Goal: Information Seeking & Learning: Understand process/instructions

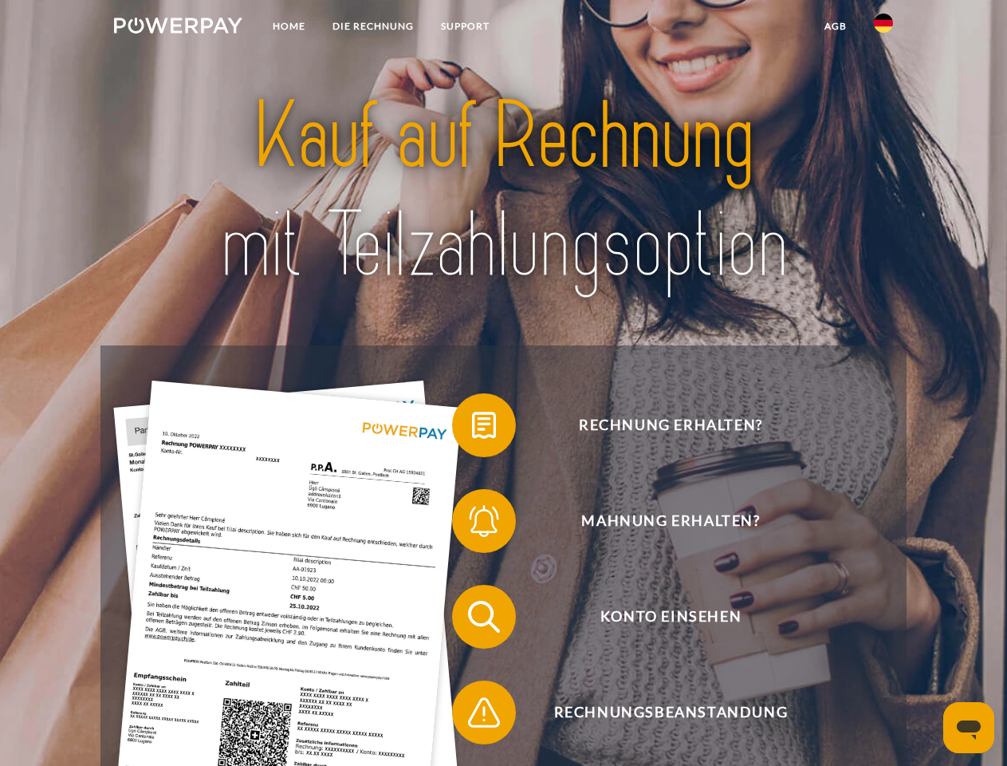
click at [178, 28] on img at bounding box center [178, 26] width 128 height 16
click at [884, 28] on img at bounding box center [883, 23] width 19 height 19
click at [835, 26] on link "agb" at bounding box center [835, 26] width 49 height 29
click at [472, 428] on span at bounding box center [460, 425] width 80 height 80
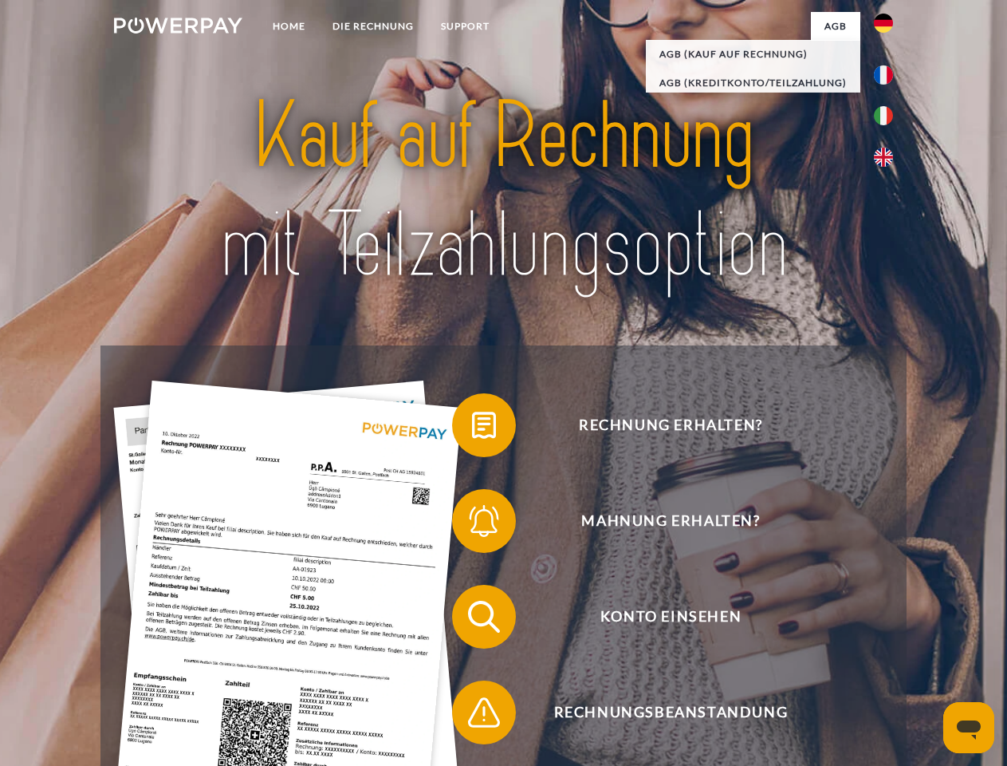
click at [472, 524] on span at bounding box center [460, 521] width 80 height 80
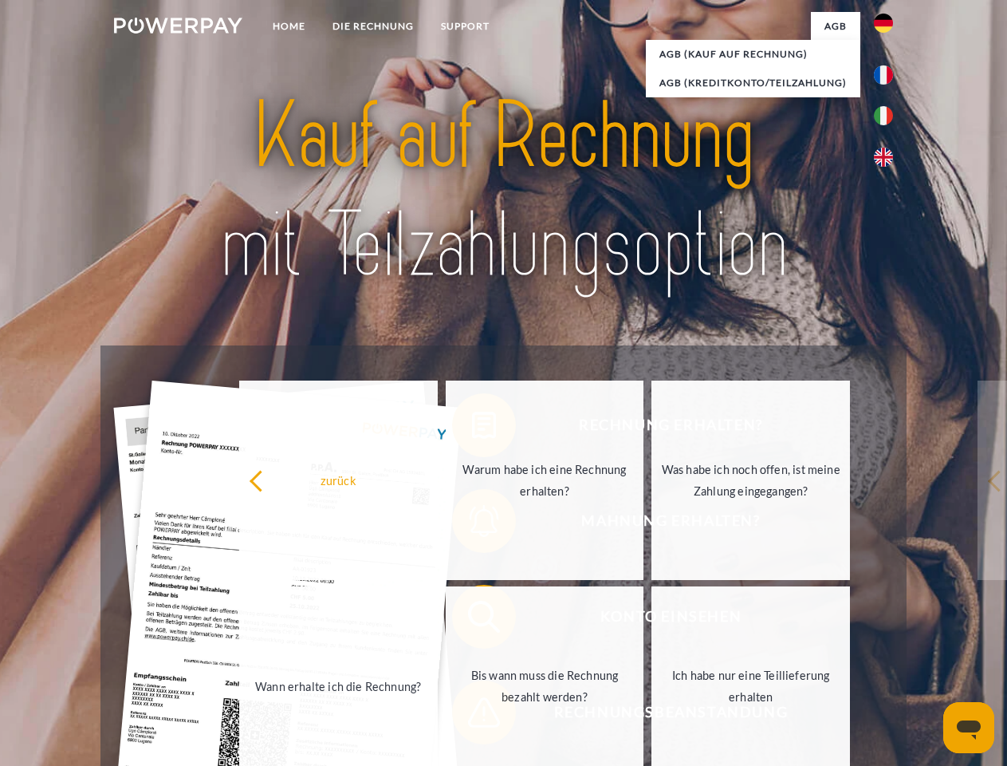
click at [472, 620] on link "Bis wann muss die Rechnung bezahlt werden?" at bounding box center [545, 685] width 199 height 199
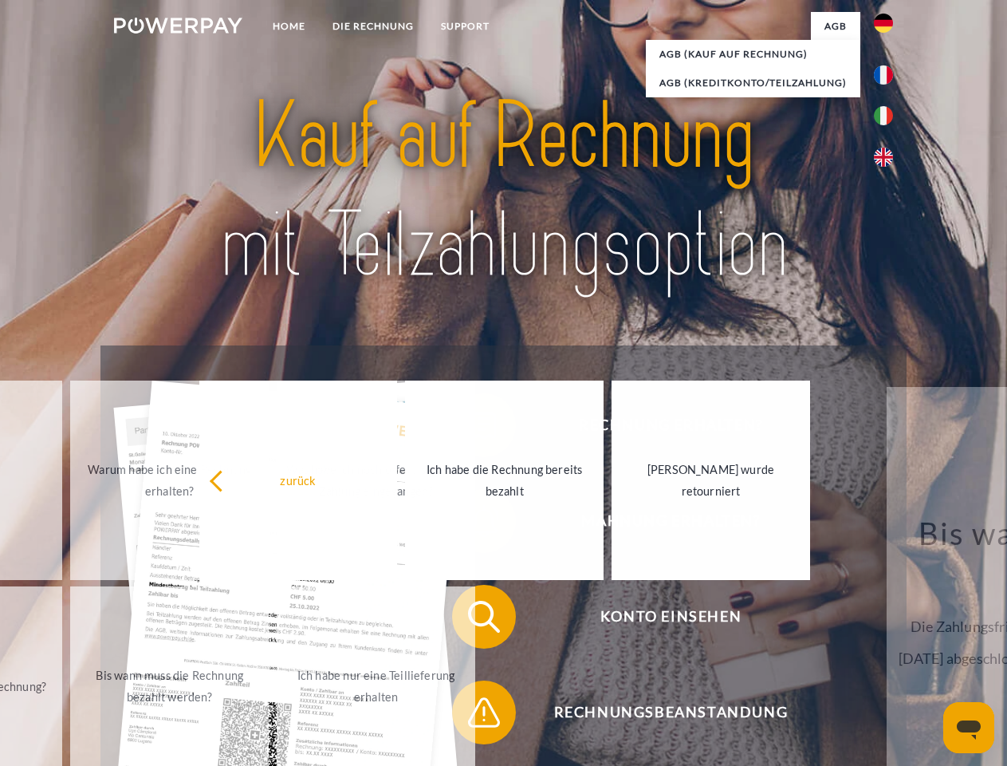
click at [472, 715] on span at bounding box center [460, 712] width 80 height 80
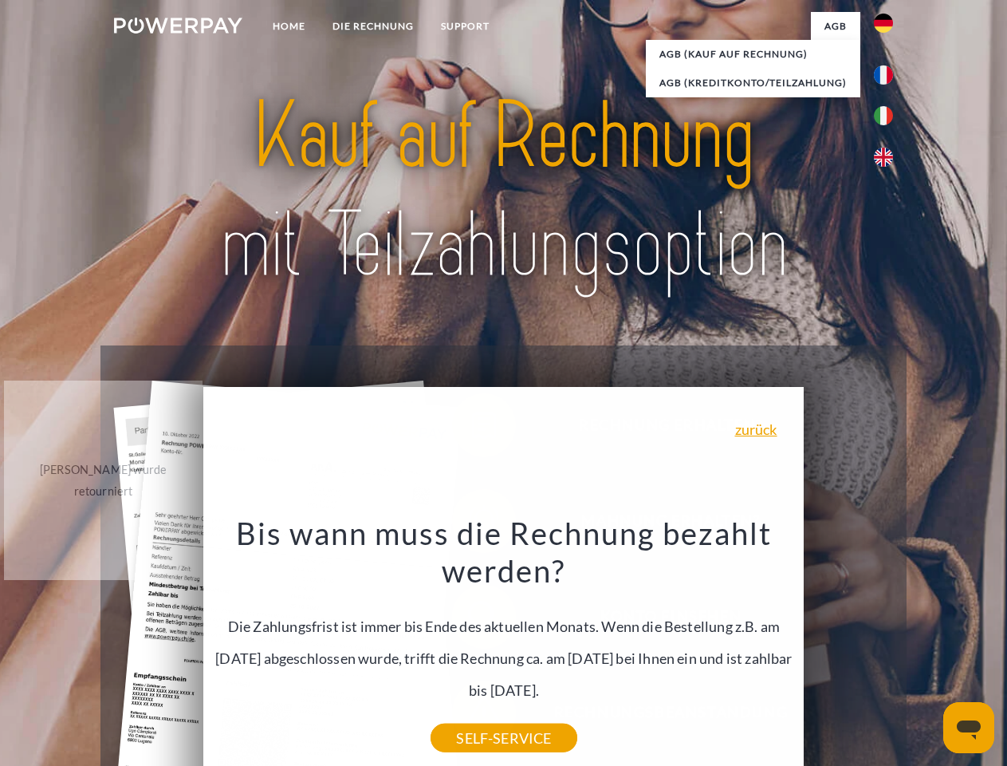
click at [969, 727] on icon "Messaging-Fenster öffnen" at bounding box center [969, 729] width 24 height 19
